Goal: Task Accomplishment & Management: Manage account settings

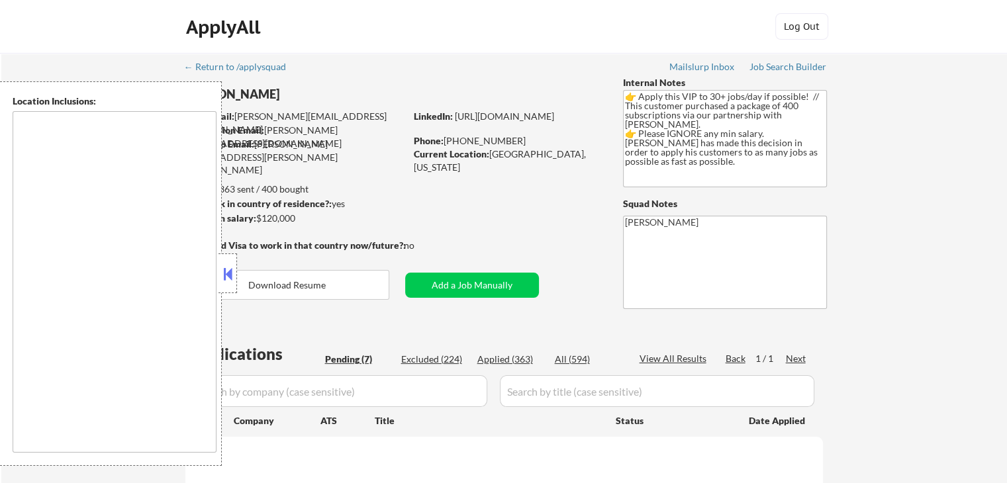
select select ""pending""
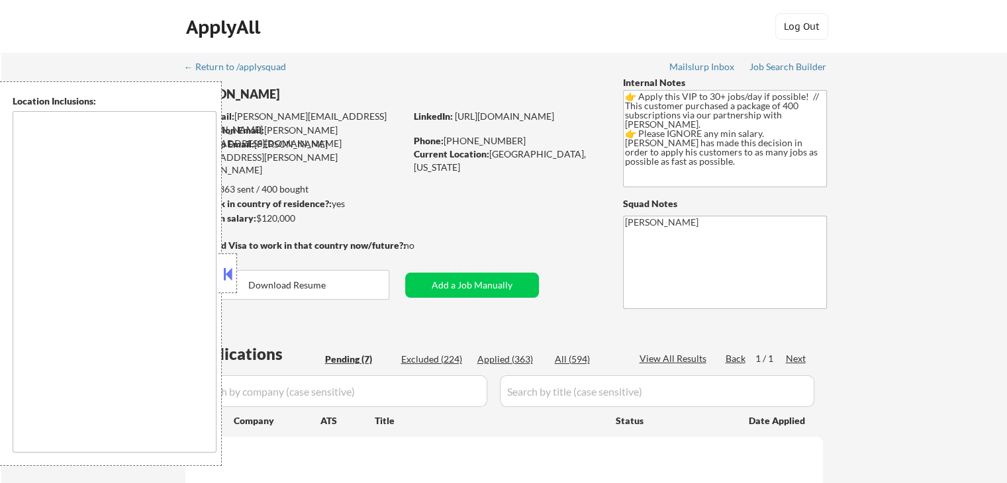
select select ""pending""
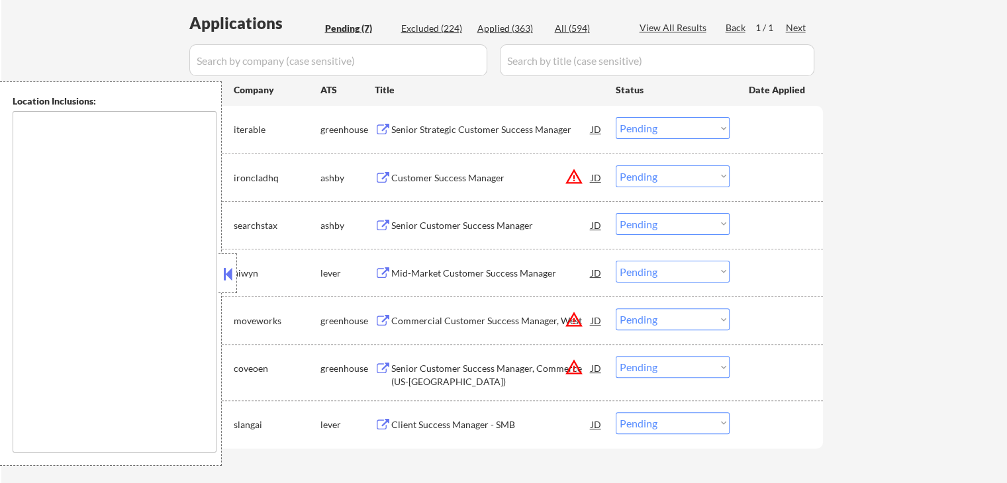
scroll to position [265, 0]
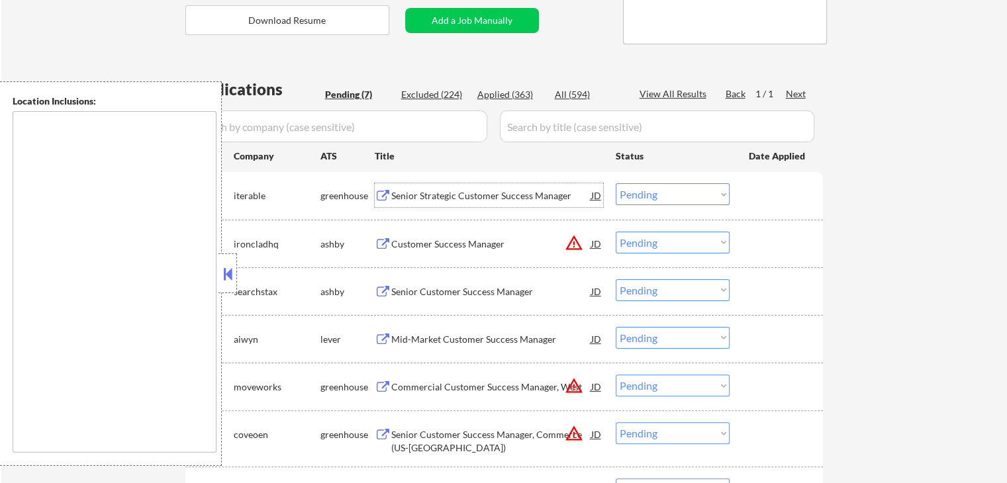
click at [430, 189] on div "Senior Strategic Customer Success Manager" at bounding box center [491, 195] width 200 height 13
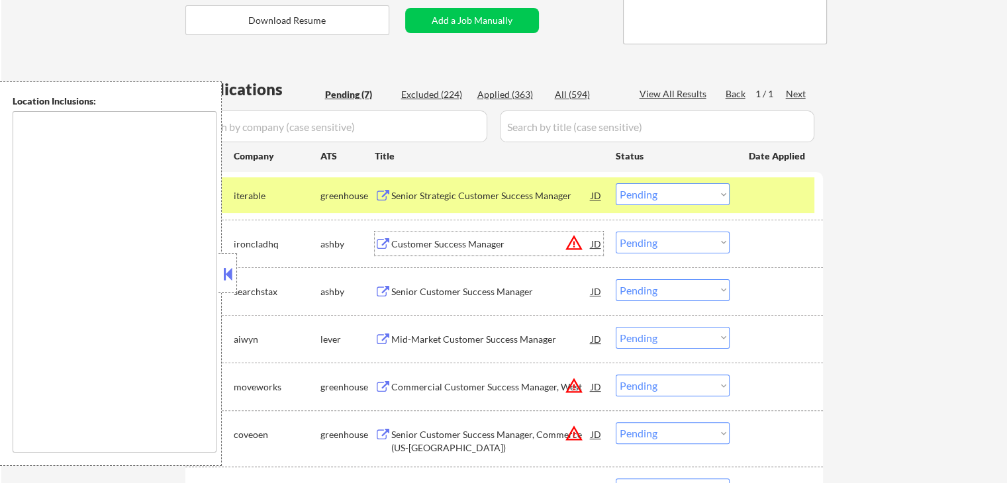
click at [446, 240] on div "Customer Success Manager" at bounding box center [491, 244] width 200 height 13
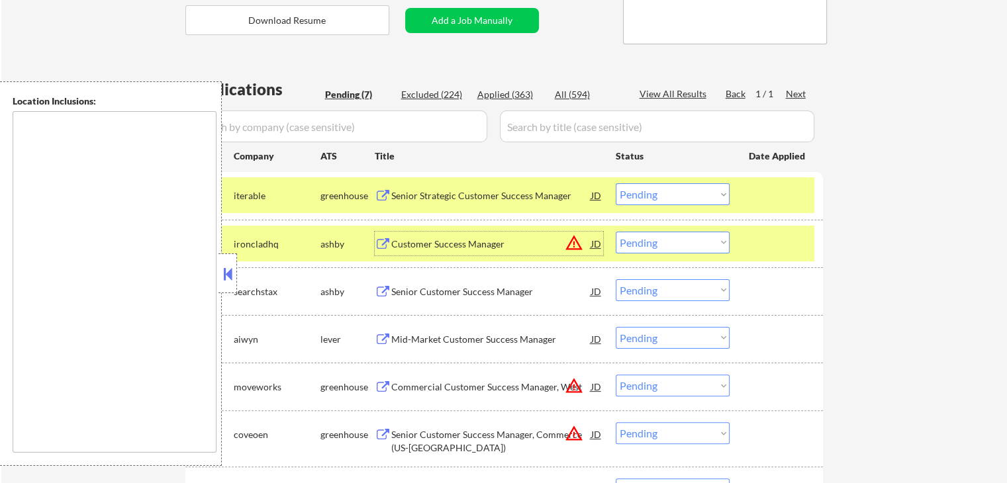
click at [683, 240] on select "Choose an option... Pending Applied Excluded (Questions) Excluded (Expired) Exc…" at bounding box center [673, 243] width 114 height 22
click at [616, 232] on select "Choose an option... Pending Applied Excluded (Questions) Excluded (Expired) Exc…" at bounding box center [673, 243] width 114 height 22
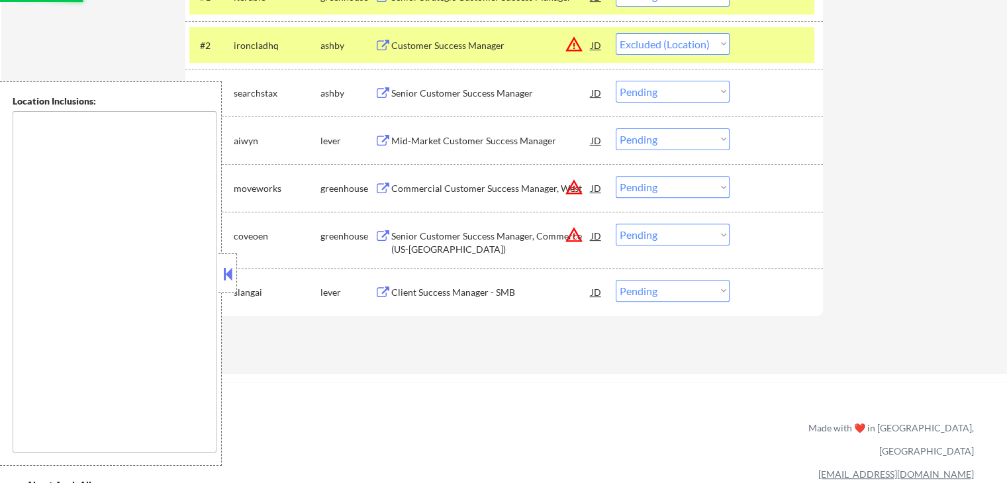
scroll to position [397, 0]
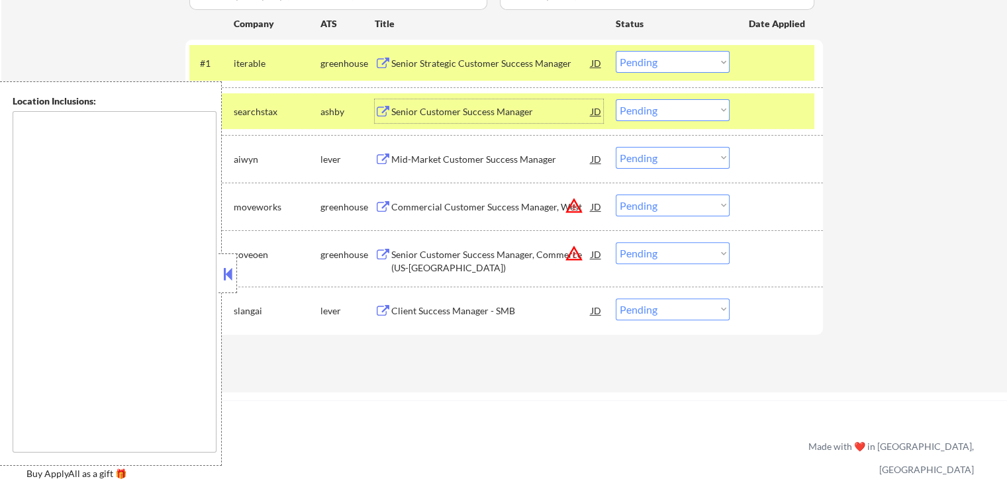
click at [424, 110] on div "Senior Customer Success Manager" at bounding box center [491, 111] width 200 height 13
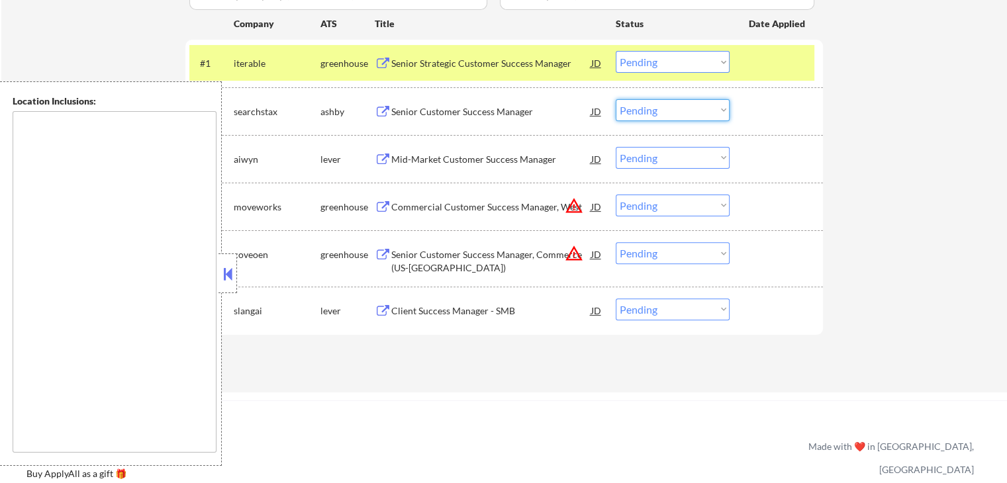
click at [661, 109] on select "Choose an option... Pending Applied Excluded (Questions) Excluded (Expired) Exc…" at bounding box center [673, 110] width 114 height 22
click at [616, 99] on select "Choose an option... Pending Applied Excluded (Questions) Excluded (Expired) Exc…" at bounding box center [673, 110] width 114 height 22
select select ""pending""
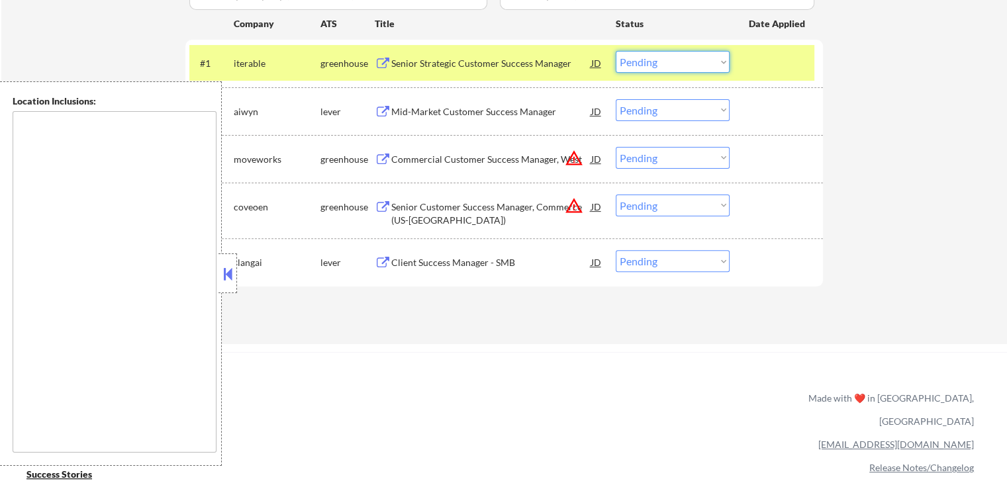
click at [673, 66] on select "Choose an option... Pending Applied Excluded (Questions) Excluded (Expired) Exc…" at bounding box center [673, 62] width 114 height 22
click at [616, 51] on select "Choose an option... Pending Applied Excluded (Questions) Excluded (Expired) Exc…" at bounding box center [673, 62] width 114 height 22
select select ""pending""
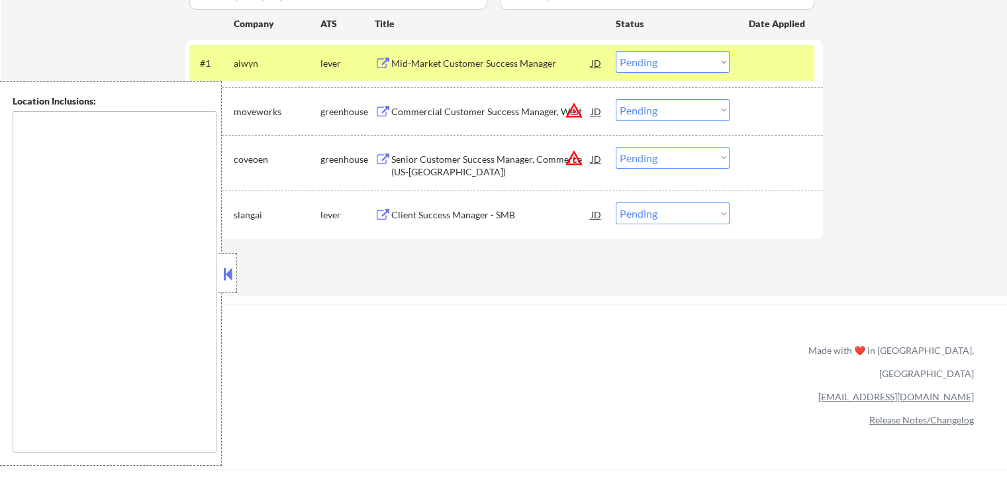
click at [379, 213] on button at bounding box center [383, 215] width 17 height 13
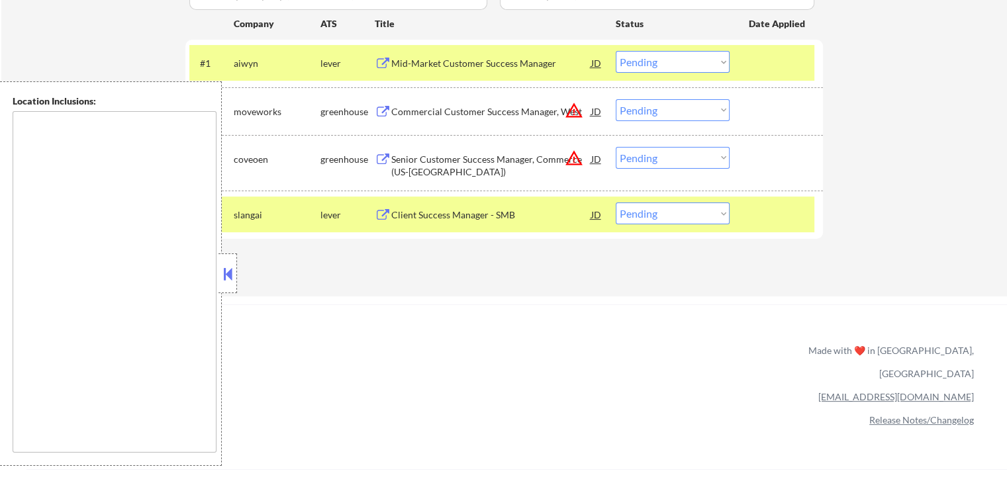
drag, startPoint x: 651, startPoint y: 215, endPoint x: 654, endPoint y: 221, distance: 6.8
click at [651, 215] on select "Choose an option... Pending Applied Excluded (Questions) Excluded (Expired) Exc…" at bounding box center [673, 214] width 114 height 22
select select ""applied""
click at [616, 203] on select "Choose an option... Pending Applied Excluded (Questions) Excluded (Expired) Exc…" at bounding box center [673, 214] width 114 height 22
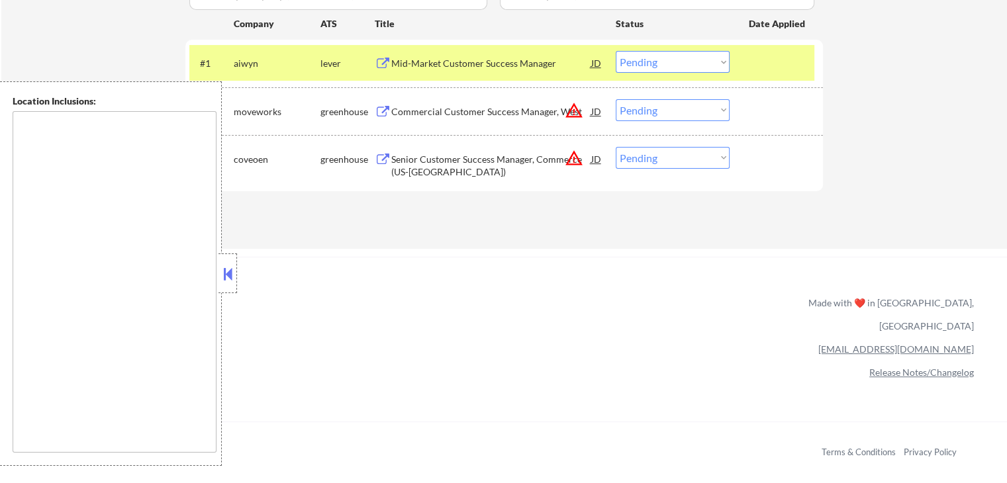
scroll to position [331, 0]
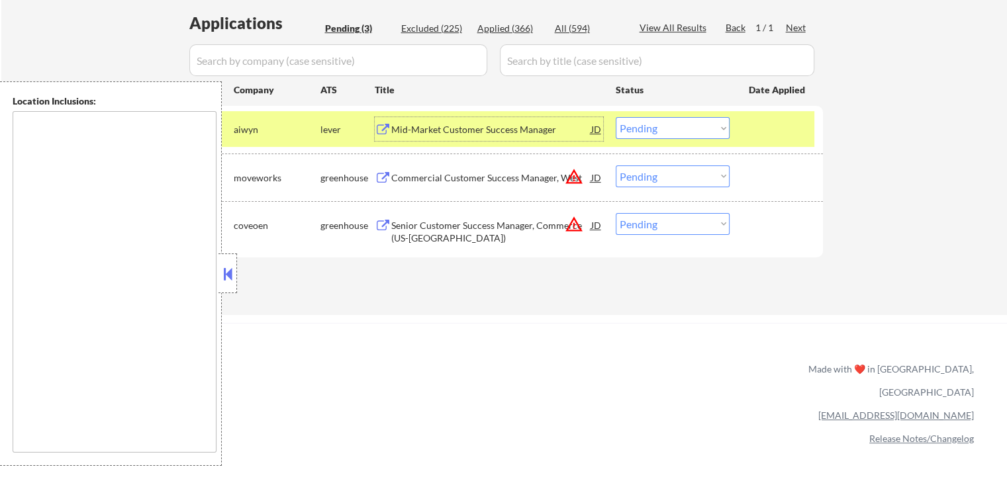
click at [426, 132] on div "Mid-Market Customer Success Manager" at bounding box center [491, 129] width 200 height 13
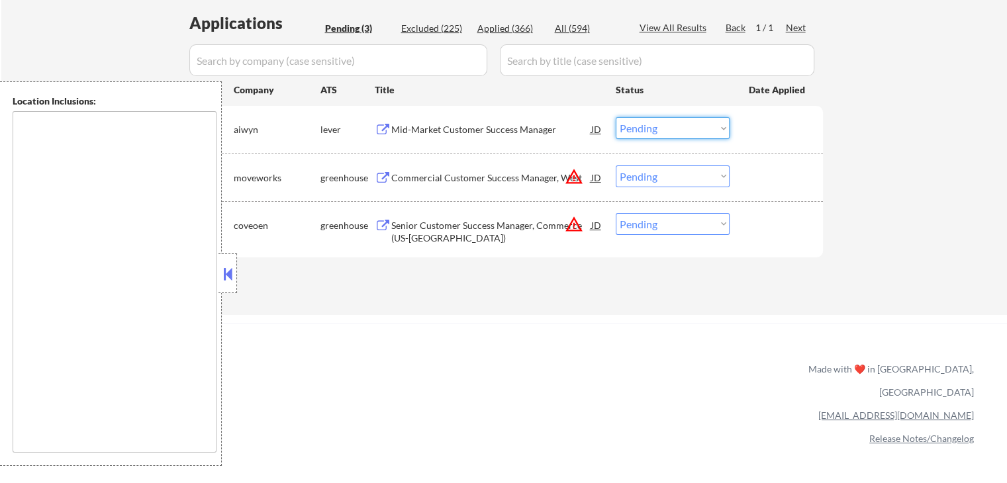
drag, startPoint x: 645, startPoint y: 124, endPoint x: 651, endPoint y: 127, distance: 6.8
click at [648, 124] on select "Choose an option... Pending Applied Excluded (Questions) Excluded (Expired) Exc…" at bounding box center [673, 128] width 114 height 22
click at [616, 117] on select "Choose an option... Pending Applied Excluded (Questions) Excluded (Expired) Exc…" at bounding box center [673, 128] width 114 height 22
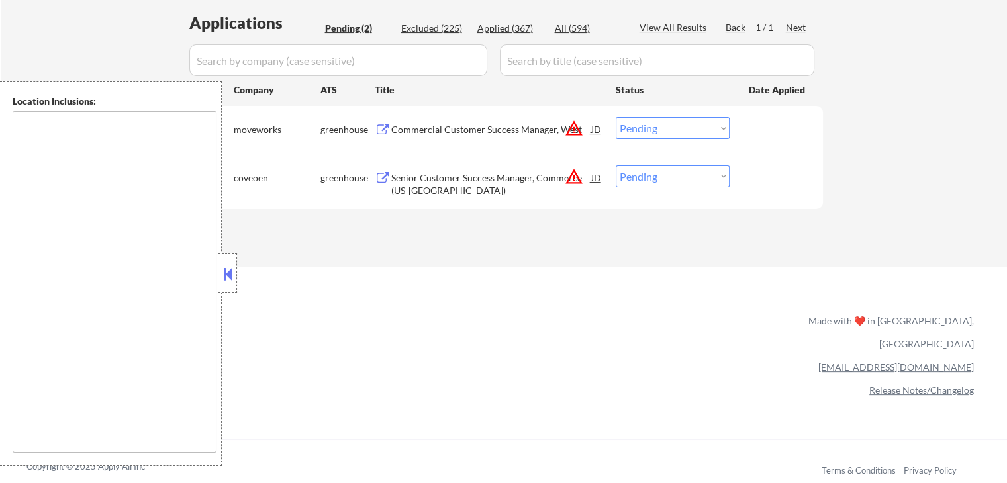
click at [413, 128] on div "Commercial Customer Success Manager, West" at bounding box center [491, 129] width 200 height 13
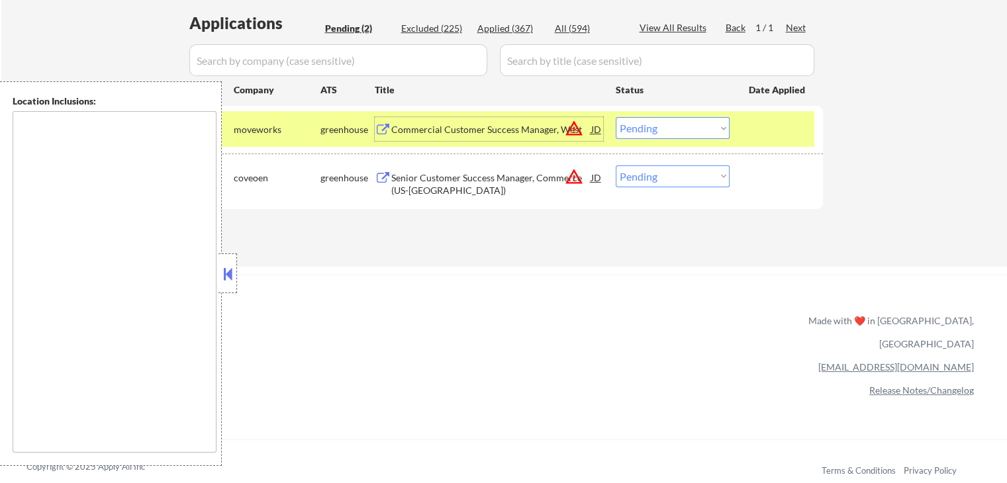
click at [422, 191] on div "Senior Customer Success Manager, Commerce (US-[GEOGRAPHIC_DATA])" at bounding box center [491, 184] width 200 height 26
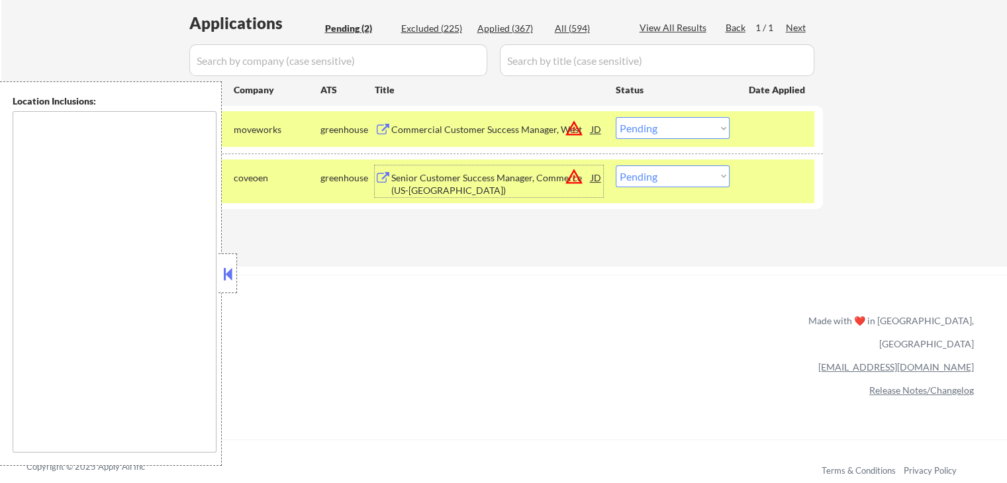
click at [654, 124] on select "Choose an option... Pending Applied Excluded (Questions) Excluded (Expired) Exc…" at bounding box center [673, 128] width 114 height 22
click at [616, 117] on select "Choose an option... Pending Applied Excluded (Questions) Excluded (Expired) Exc…" at bounding box center [673, 128] width 114 height 22
select select ""pending""
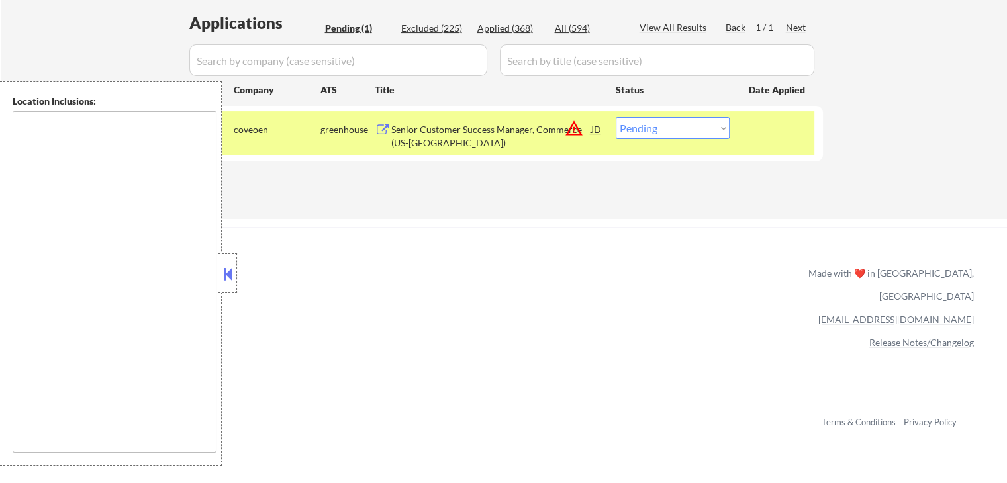
drag, startPoint x: 647, startPoint y: 126, endPoint x: 655, endPoint y: 136, distance: 13.6
click at [647, 126] on select "Choose an option... Pending Applied Excluded (Questions) Excluded (Expired) Exc…" at bounding box center [673, 128] width 114 height 22
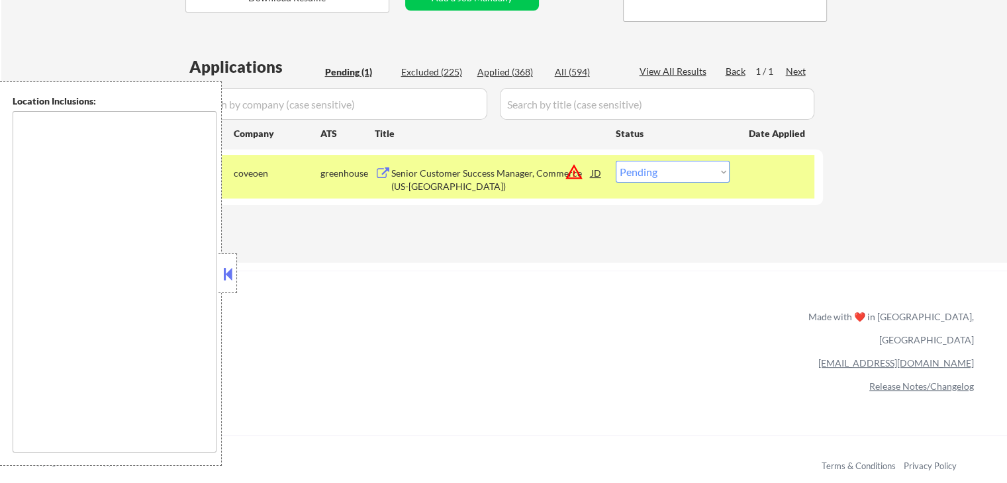
scroll to position [265, 0]
